Goal: Information Seeking & Learning: Find specific fact

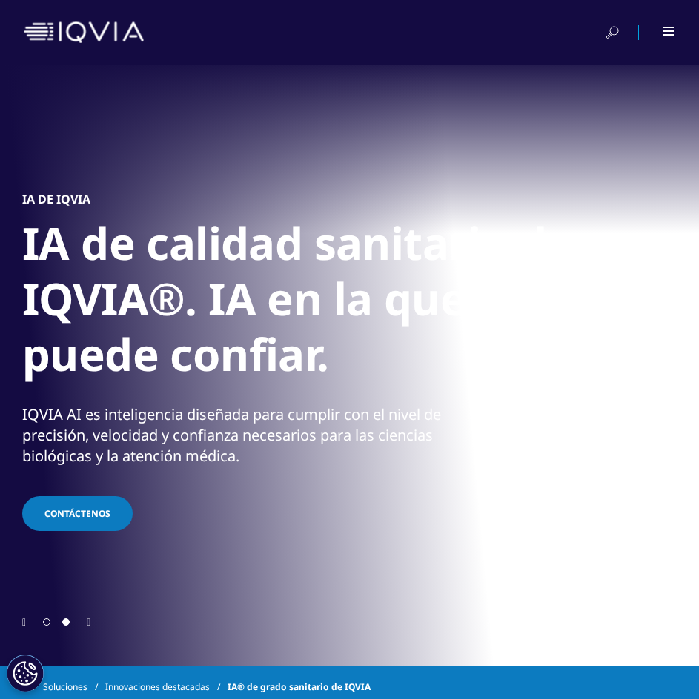
click at [90, 620] on icon "Siguiente diapositiva" at bounding box center [89, 623] width 4 height 10
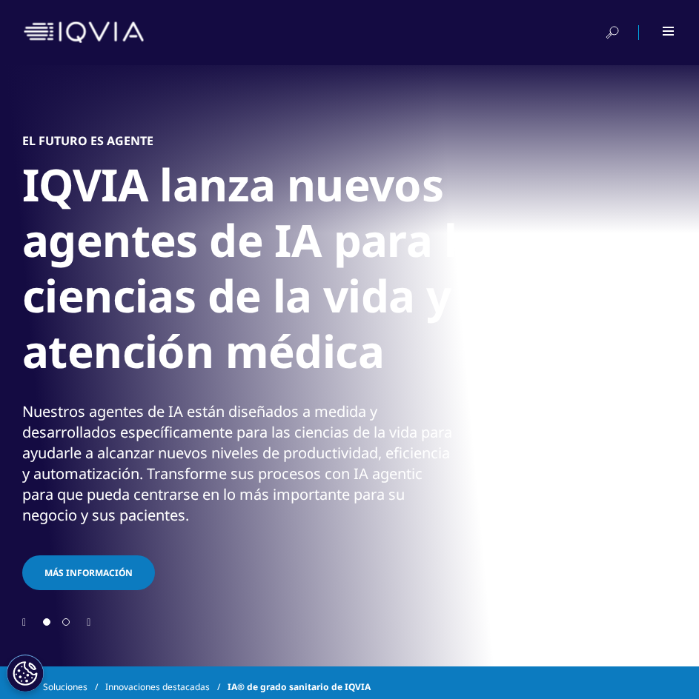
click at [609, 29] on icon at bounding box center [611, 32] width 13 height 15
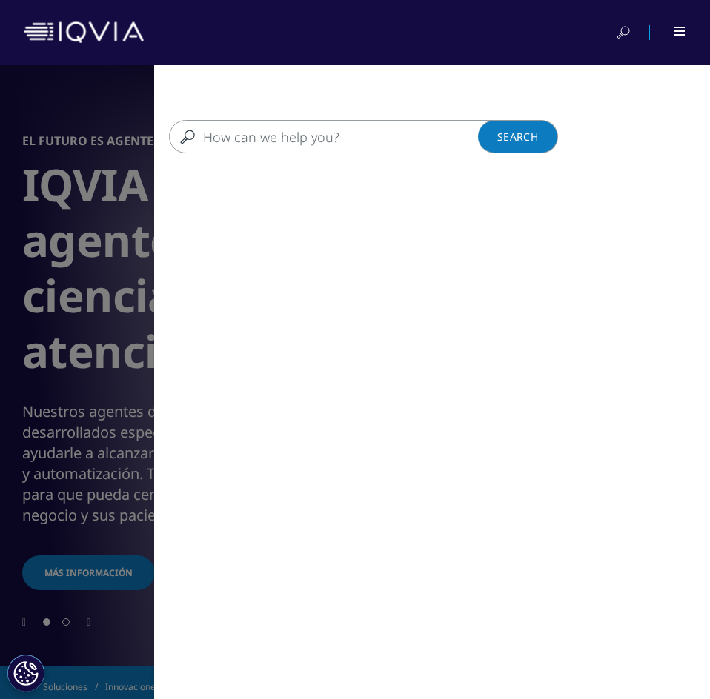
click at [276, 139] on input "Search" at bounding box center [350, 136] width 362 height 33
type input "onnfalocceele aanatomia"
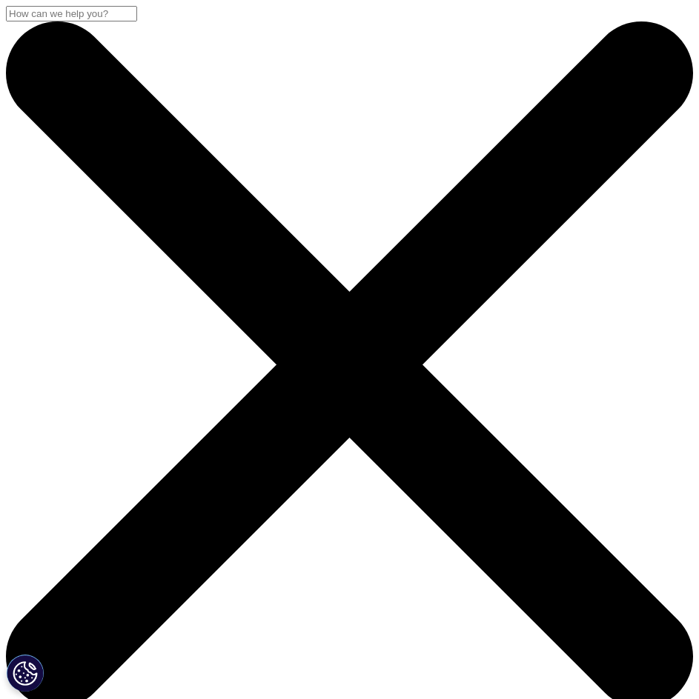
drag, startPoint x: 104, startPoint y: 236, endPoint x: 164, endPoint y: 311, distance: 96.5
drag, startPoint x: 125, startPoint y: 231, endPoint x: 153, endPoint y: 271, distance: 48.9
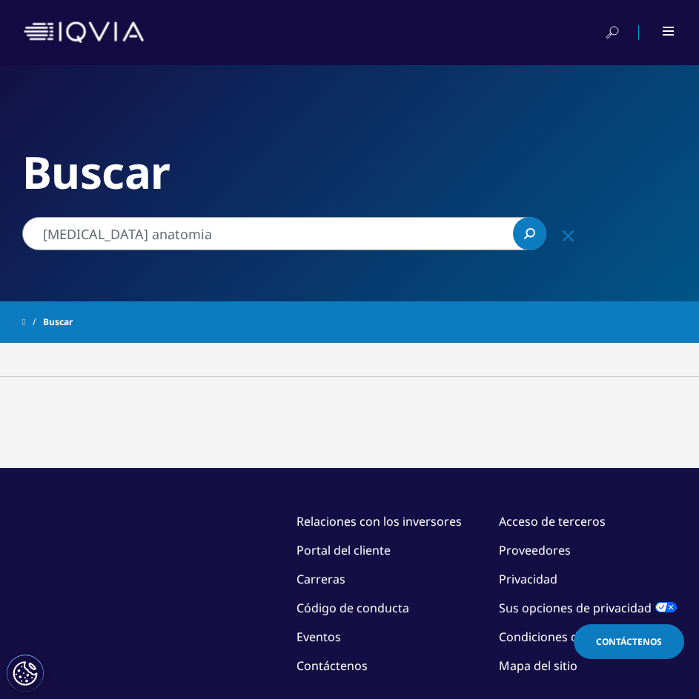
click at [539, 228] on link "Search Loading" at bounding box center [529, 233] width 33 height 33
click at [527, 234] on icon "Search" at bounding box center [529, 233] width 11 height 11
type input "onnfalocceele aanatomia"
